Goal: Information Seeking & Learning: Learn about a topic

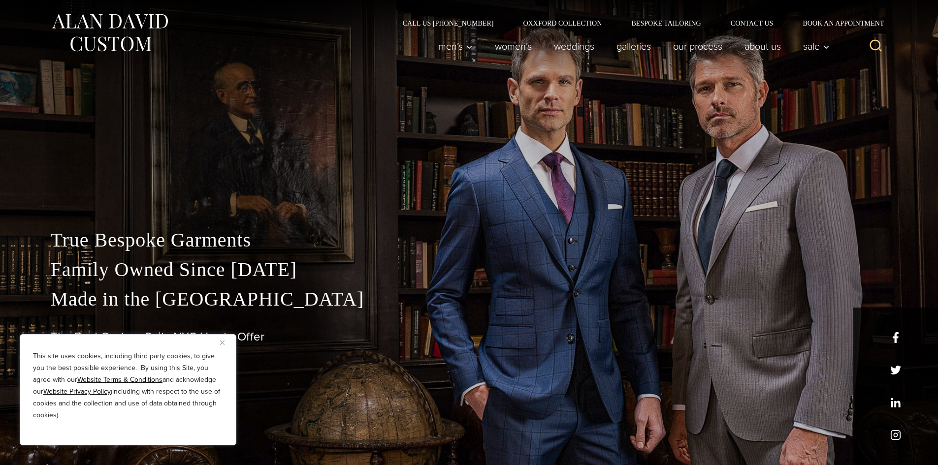
click at [222, 341] on img "Close" at bounding box center [222, 343] width 4 height 4
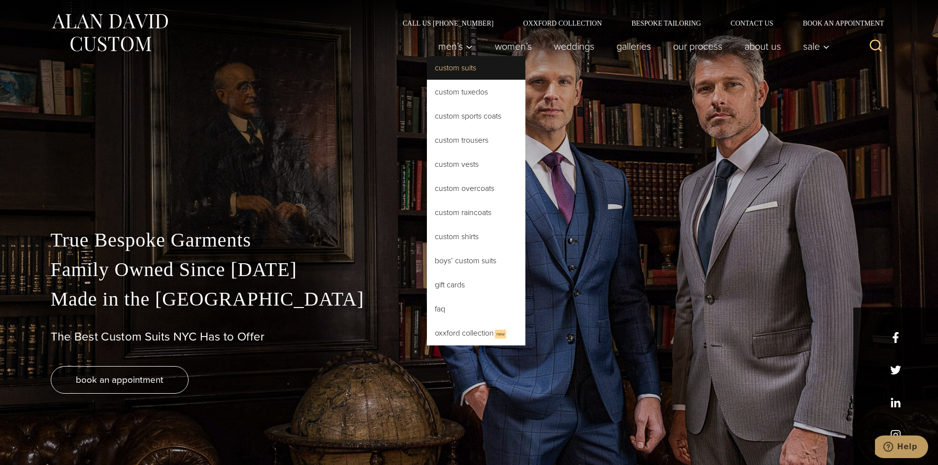
click at [443, 70] on link "Custom Suits" at bounding box center [476, 68] width 98 height 24
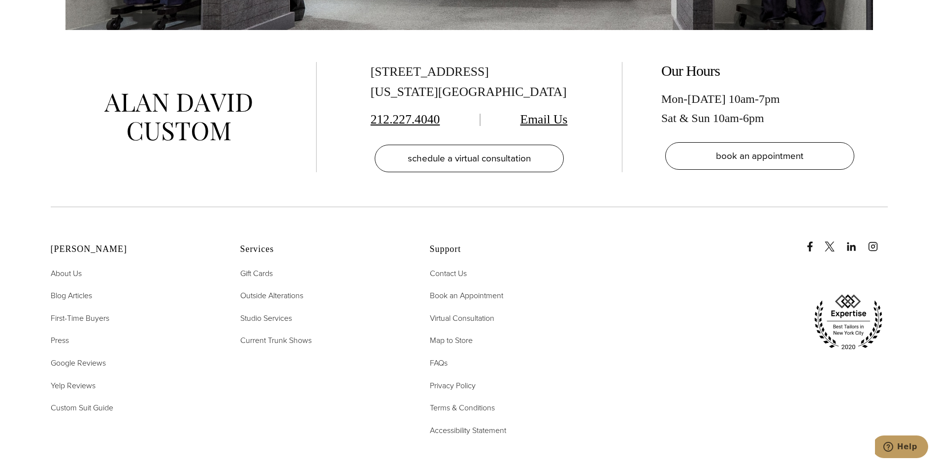
scroll to position [6350, 0]
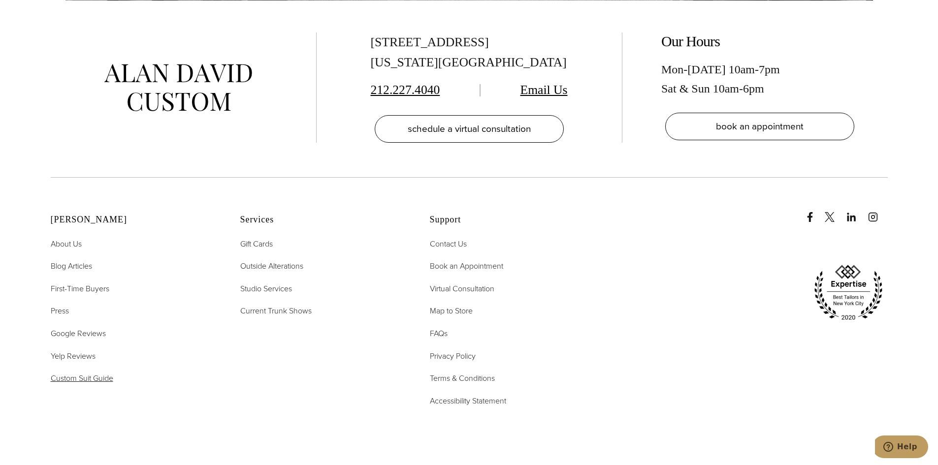
click at [101, 373] on span "Custom Suit Guide" at bounding box center [82, 378] width 63 height 11
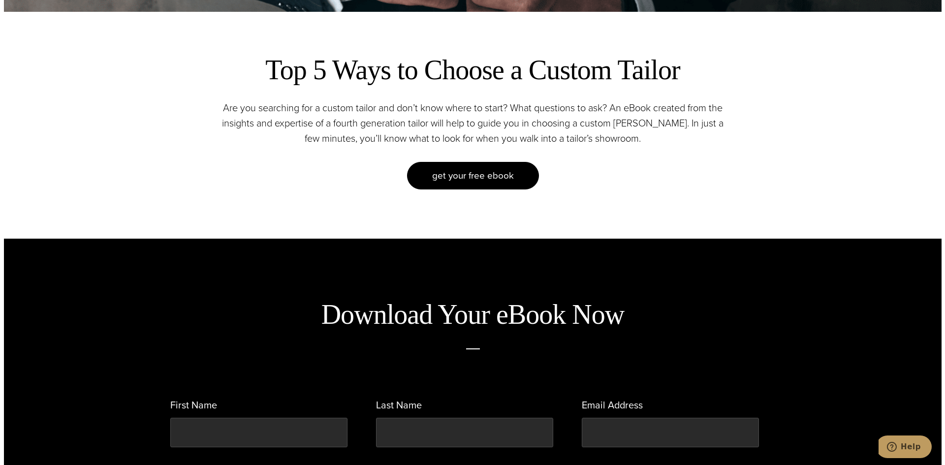
scroll to position [591, 0]
